Goal: Find specific page/section: Find specific page/section

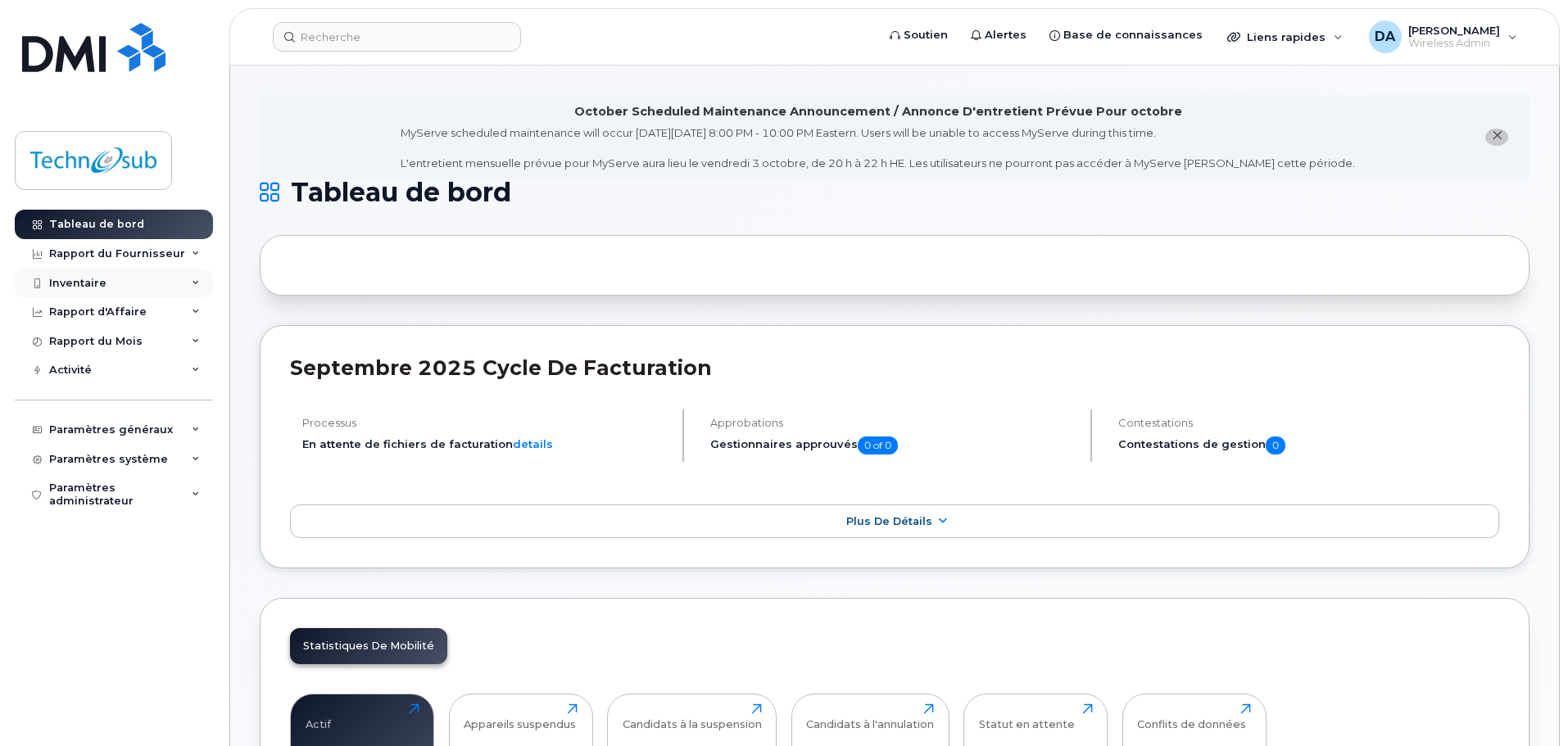
click at [124, 278] on div "Inventaire" at bounding box center [114, 283] width 199 height 29
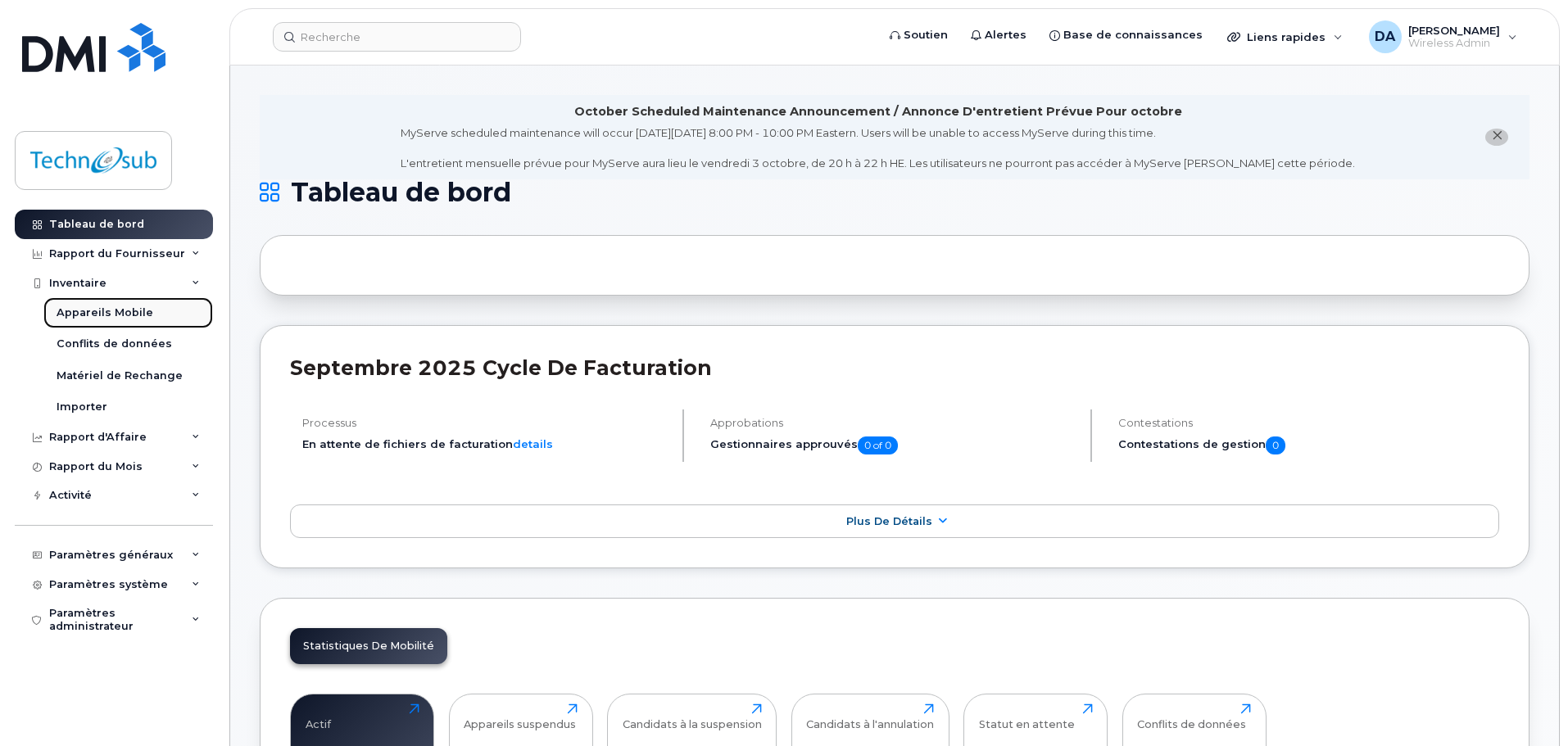
click at [114, 300] on link "Appareils Mobile" at bounding box center [129, 313] width 170 height 31
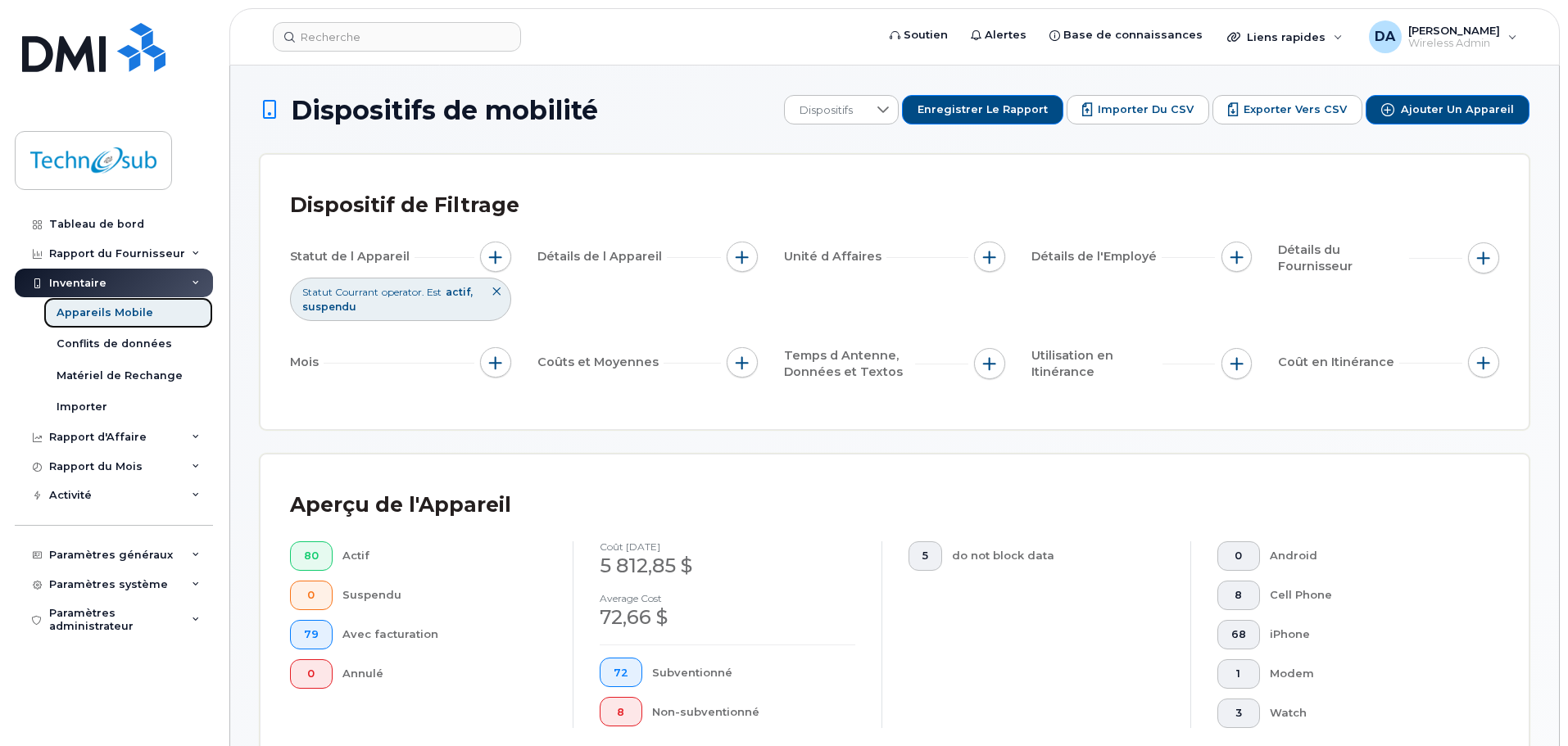
scroll to position [328, 0]
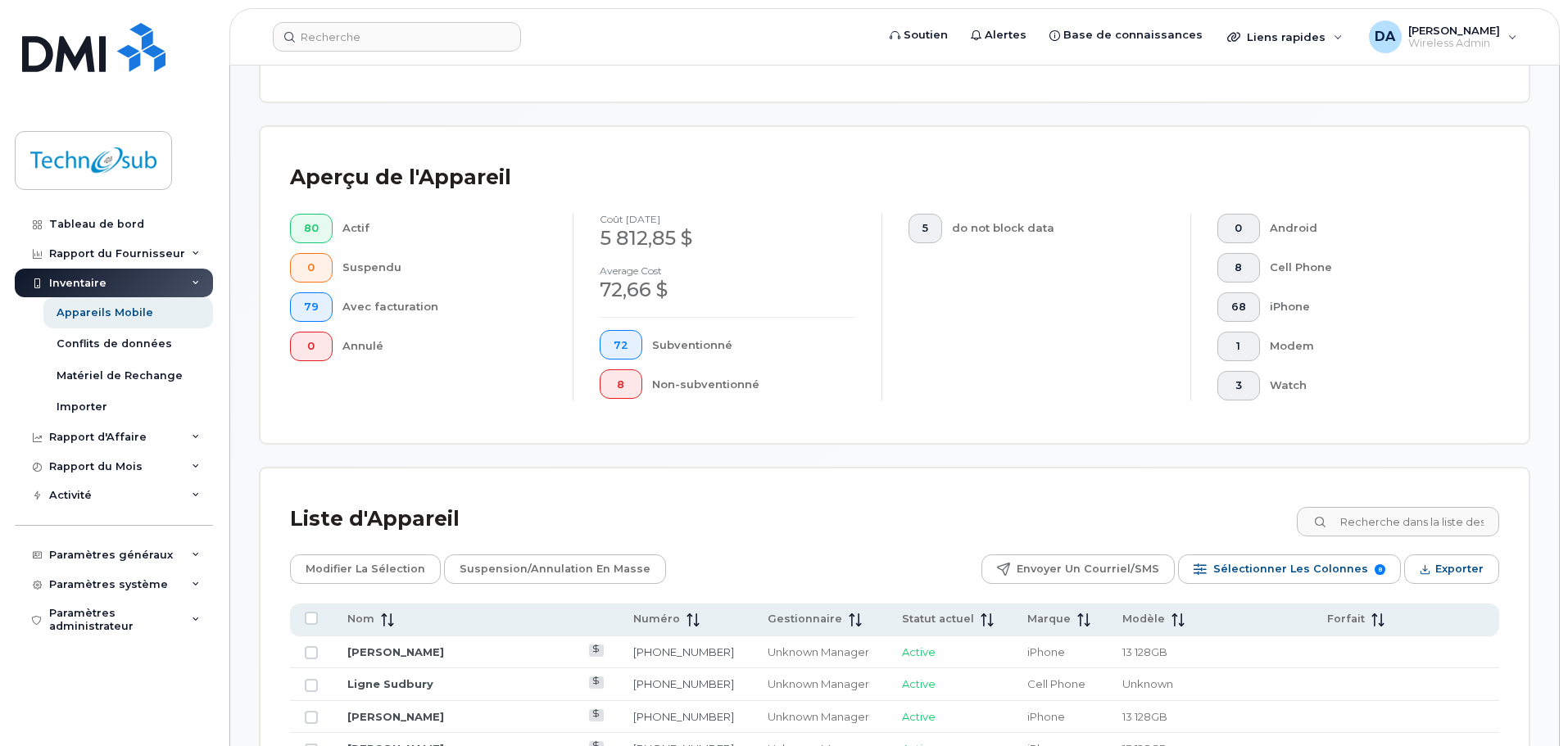
click at [1412, 539] on div "Liste d'Appareil" at bounding box center [895, 519] width 1210 height 43
click at [1419, 528] on input at bounding box center [1397, 521] width 204 height 29
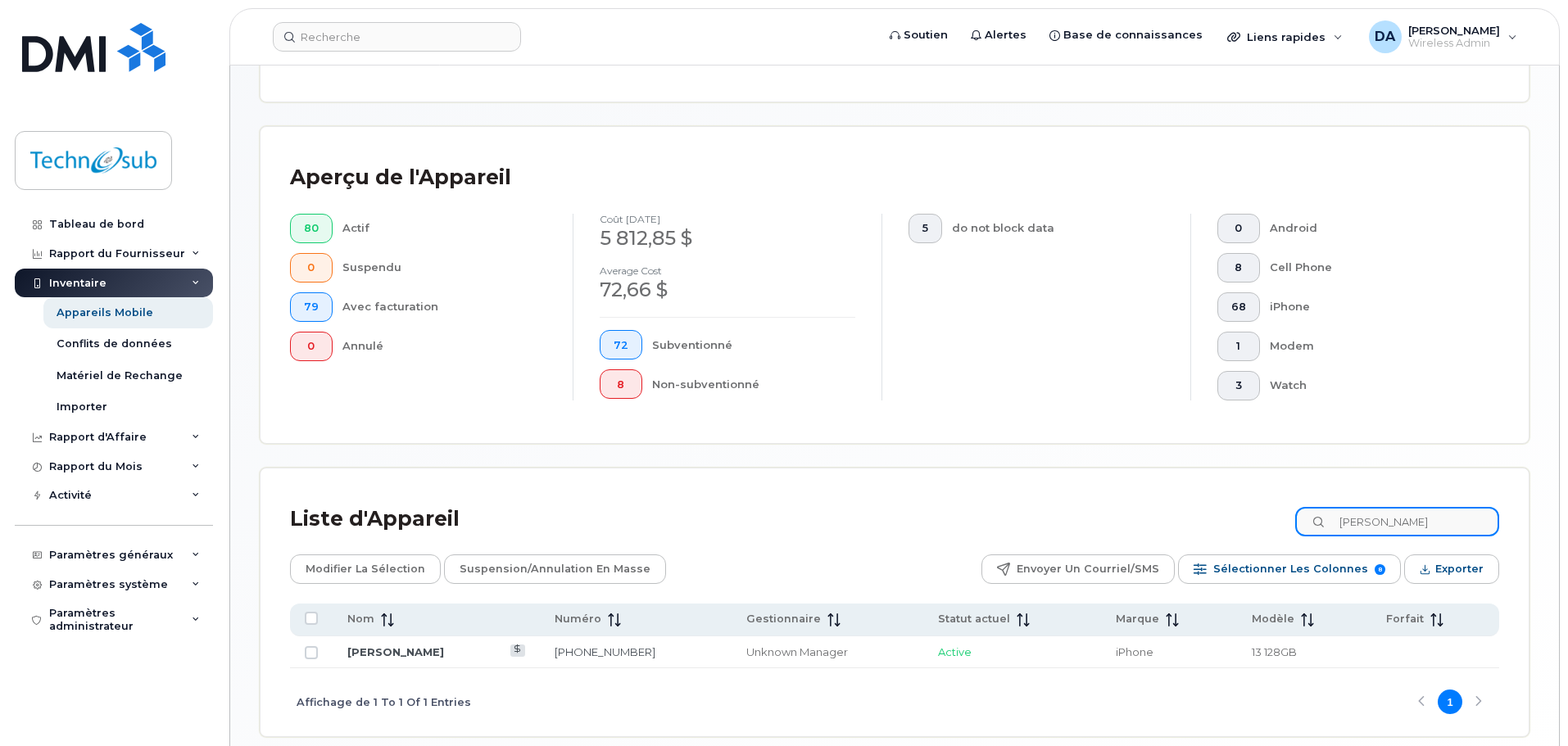
type input "ryan"
click at [388, 653] on link "[PERSON_NAME]" at bounding box center [395, 652] width 97 height 13
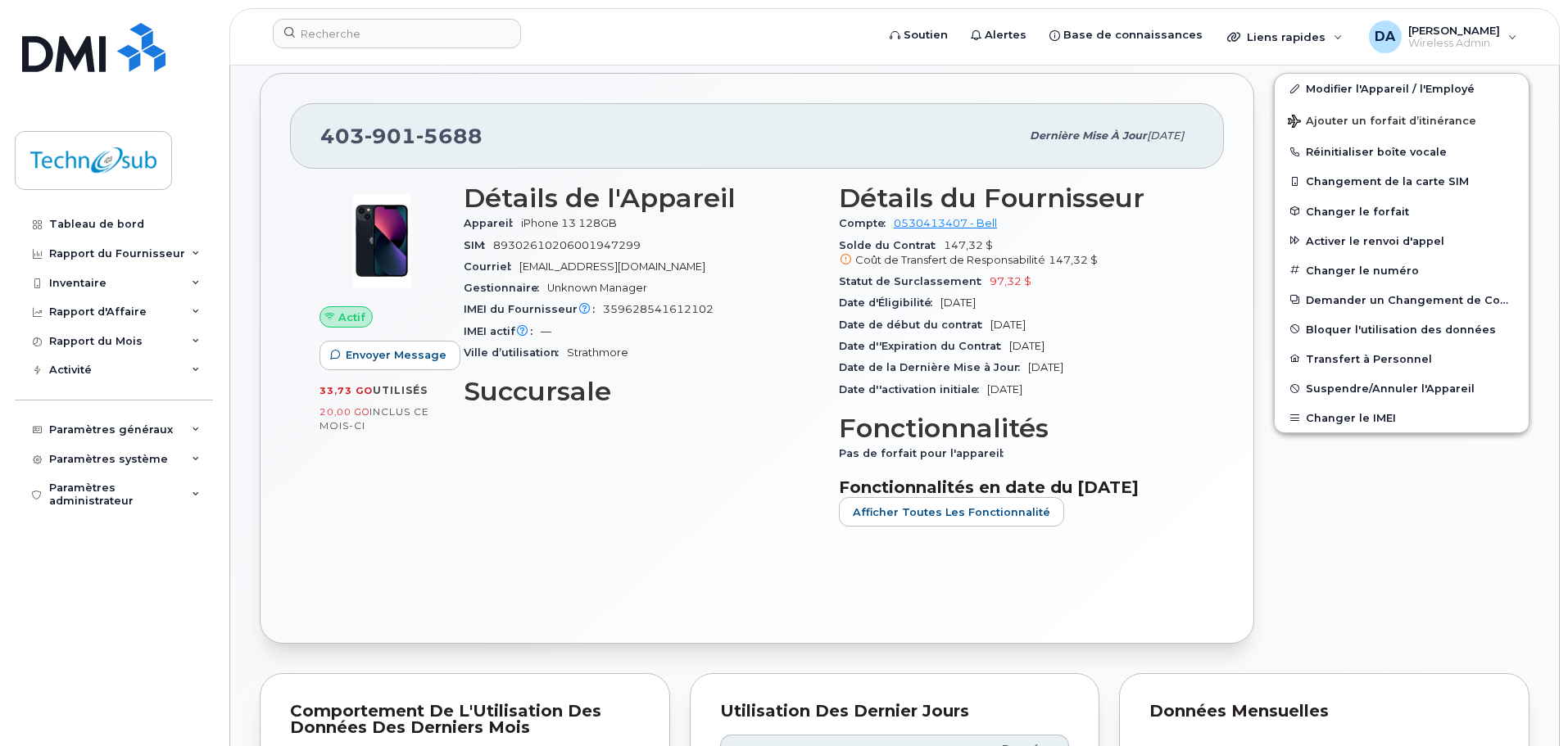
scroll to position [232, 0]
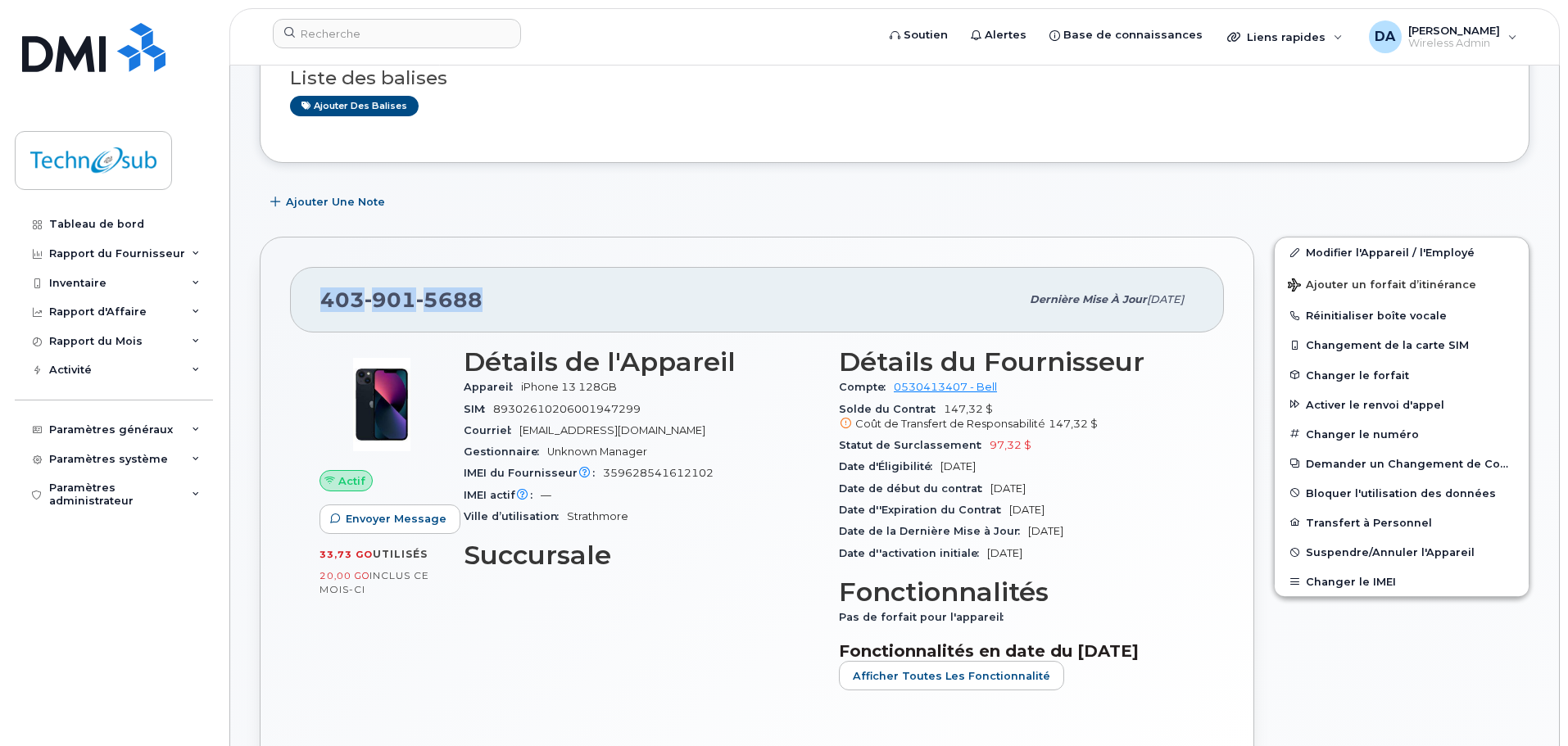
drag, startPoint x: 306, startPoint y: 294, endPoint x: 495, endPoint y: 318, distance: 190.5
click at [495, 318] on div "[PHONE_NUMBER] Dernière mise à jour [DATE]" at bounding box center [757, 300] width 934 height 66
click at [506, 311] on div "[PHONE_NUMBER]" at bounding box center [670, 299] width 700 height 34
drag, startPoint x: 506, startPoint y: 311, endPoint x: 348, endPoint y: 301, distance: 158.3
click at [349, 301] on div "[PHONE_NUMBER]" at bounding box center [670, 299] width 700 height 34
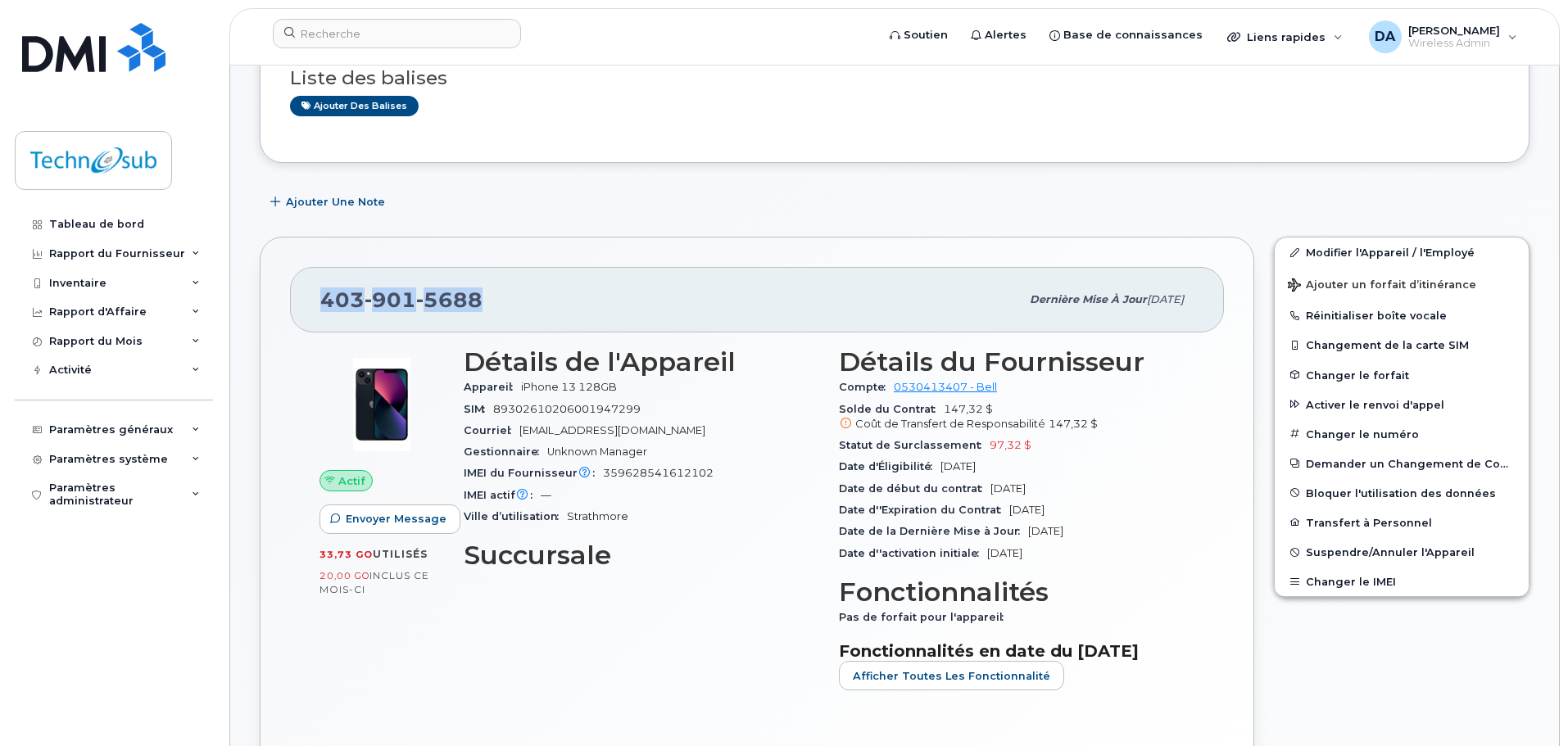
click at [311, 294] on div "[PHONE_NUMBER] Dernière mise à jour [DATE]" at bounding box center [757, 300] width 934 height 66
drag, startPoint x: 311, startPoint y: 297, endPoint x: 498, endPoint y: 305, distance: 187.2
click at [498, 305] on div "[PHONE_NUMBER] Dernière mise à jour [DATE]" at bounding box center [757, 300] width 934 height 66
click at [501, 305] on div "[PHONE_NUMBER]" at bounding box center [670, 299] width 700 height 34
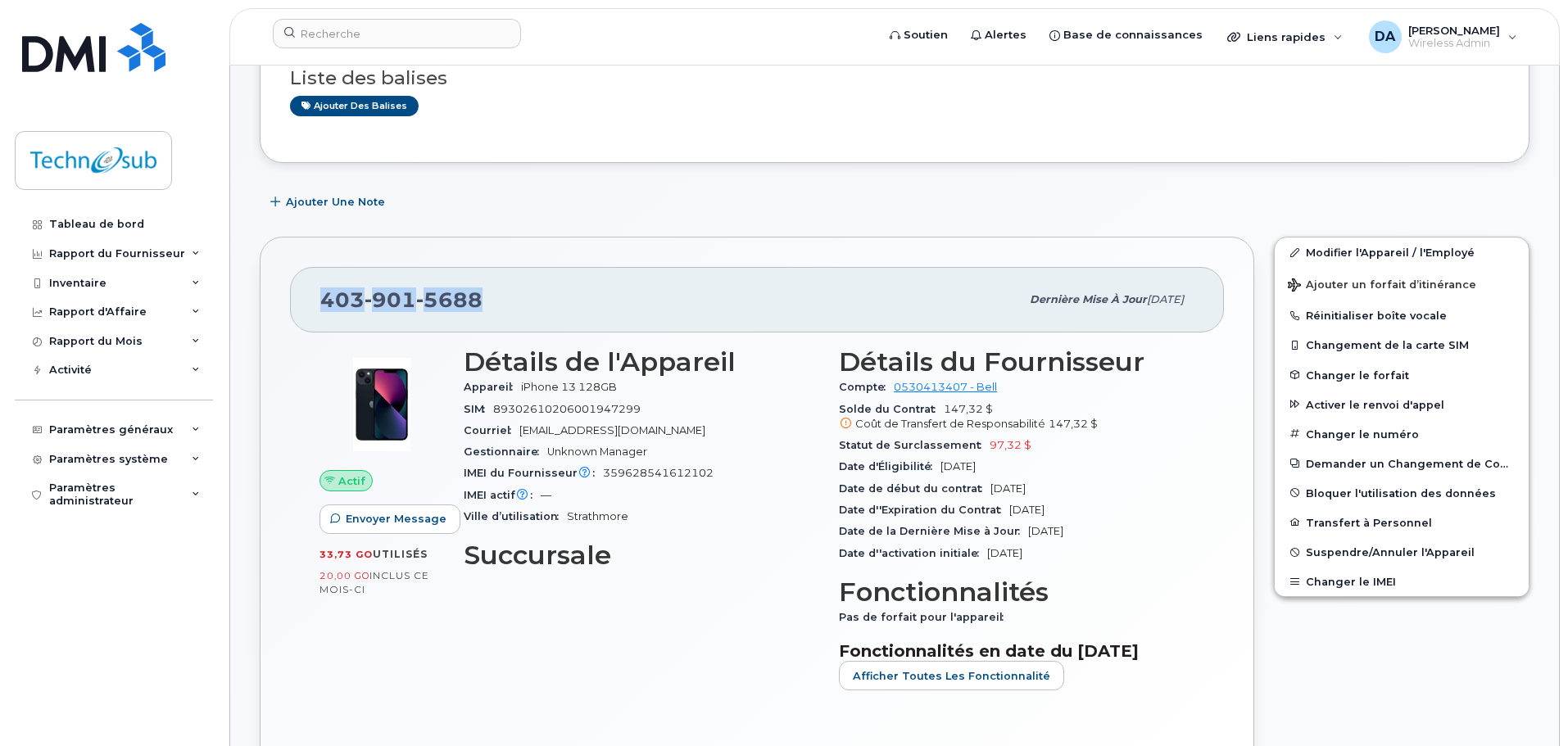
click at [544, 304] on div "[PHONE_NUMBER]" at bounding box center [670, 299] width 700 height 34
drag, startPoint x: 544, startPoint y: 304, endPoint x: 298, endPoint y: 287, distance: 246.6
click at [298, 287] on div "[PHONE_NUMBER] Dernière mise à jour [DATE]" at bounding box center [757, 300] width 934 height 66
click at [312, 285] on div "[PHONE_NUMBER] Dernière mise à jour [DATE]" at bounding box center [757, 300] width 934 height 66
click at [312, 288] on div "[PHONE_NUMBER] Dernière mise à jour [DATE]" at bounding box center [757, 300] width 934 height 66
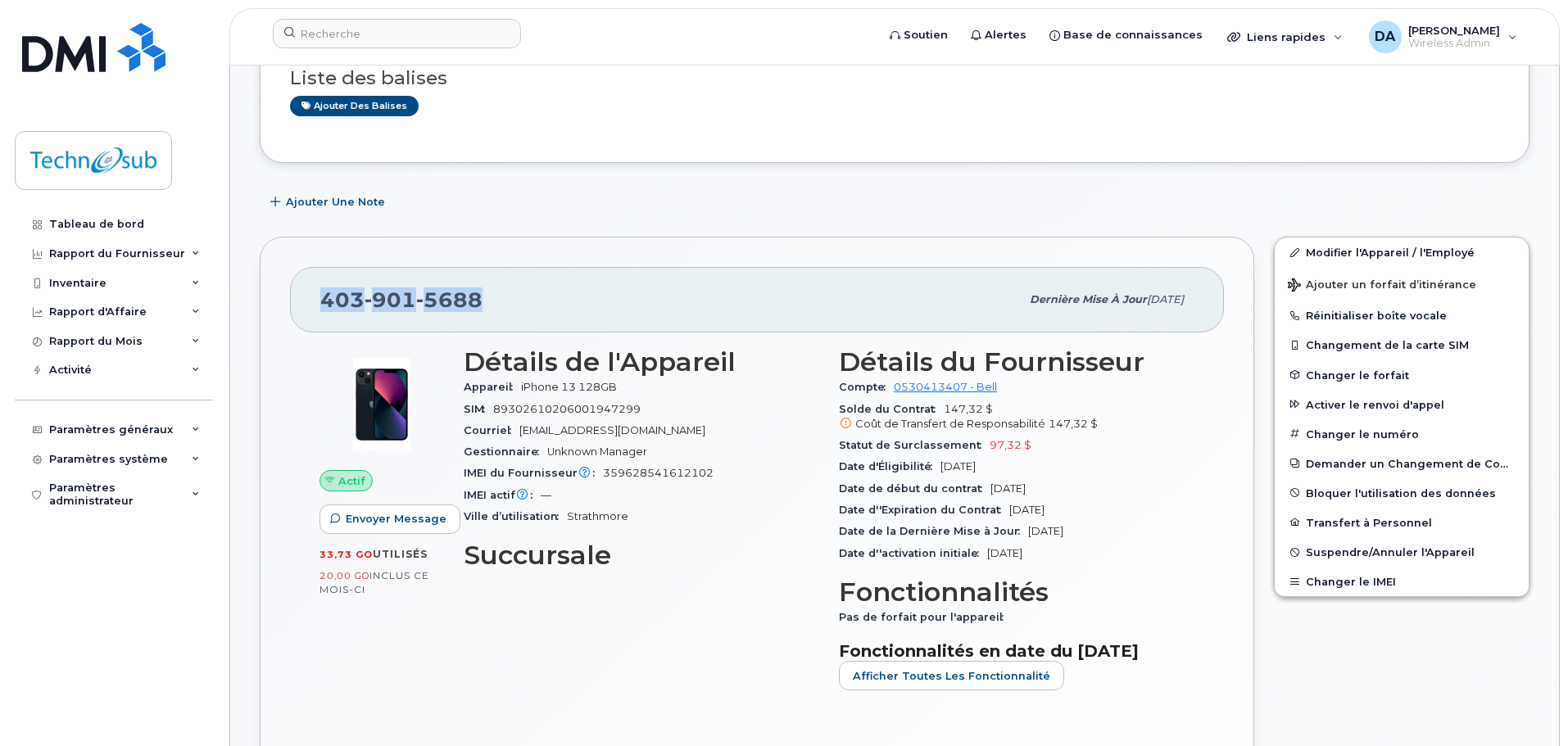
click at [312, 289] on div "[PHONE_NUMBER] Dernière mise à jour [DATE]" at bounding box center [757, 300] width 934 height 66
drag, startPoint x: 539, startPoint y: 320, endPoint x: 290, endPoint y: 299, distance: 249.9
click at [290, 299] on div "[PHONE_NUMBER] Dernière mise à jour [DATE]" at bounding box center [757, 300] width 934 height 66
click at [316, 299] on div "[PHONE_NUMBER] Dernière mise à jour [DATE]" at bounding box center [757, 300] width 934 height 66
drag, startPoint x: 316, startPoint y: 299, endPoint x: 524, endPoint y: 306, distance: 208.1
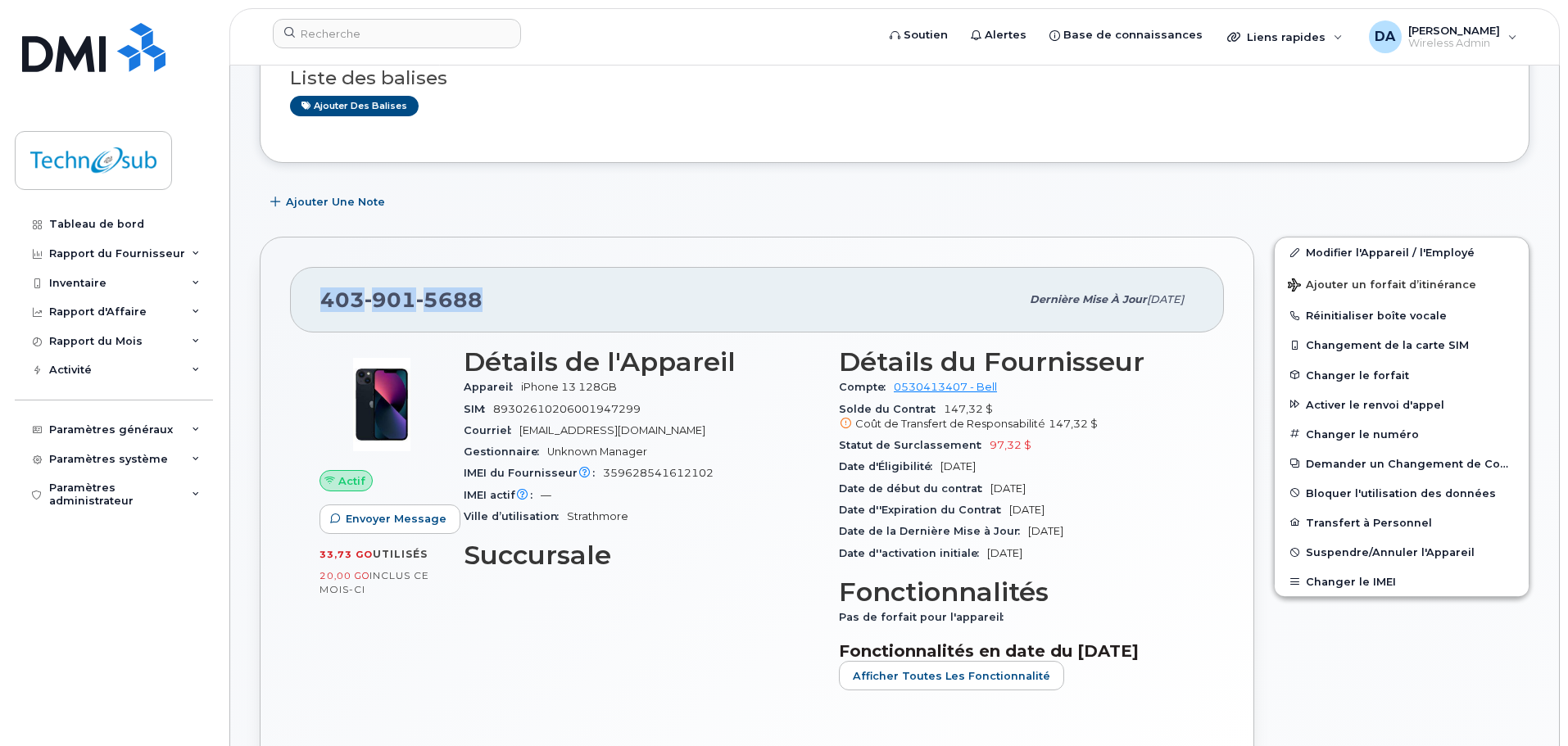
click at [523, 306] on div "[PHONE_NUMBER] Dernière mise à jour [DATE]" at bounding box center [757, 300] width 934 height 66
click at [535, 306] on div "[PHONE_NUMBER]" at bounding box center [670, 299] width 700 height 34
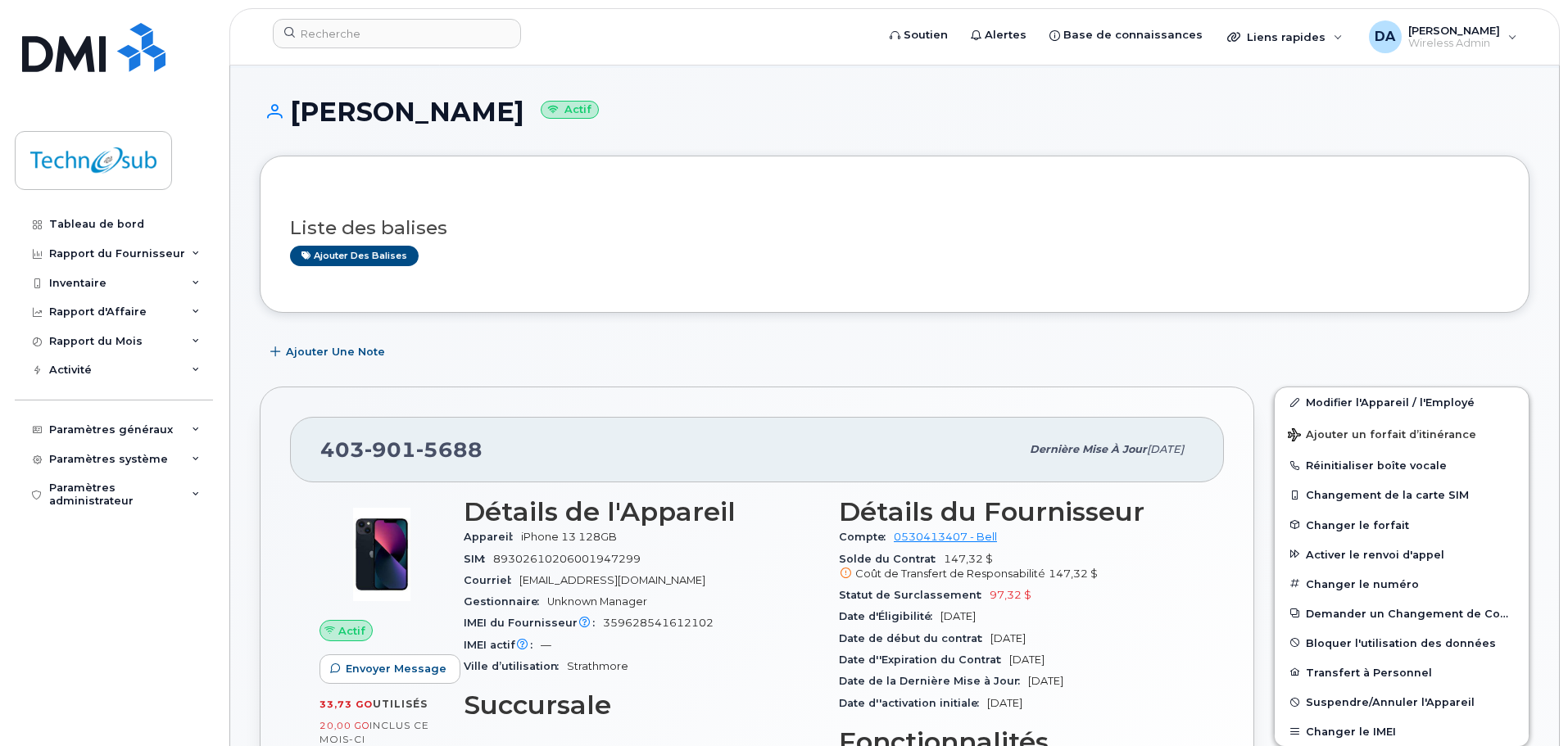
scroll to position [164, 0]
